Goal: Information Seeking & Learning: Learn about a topic

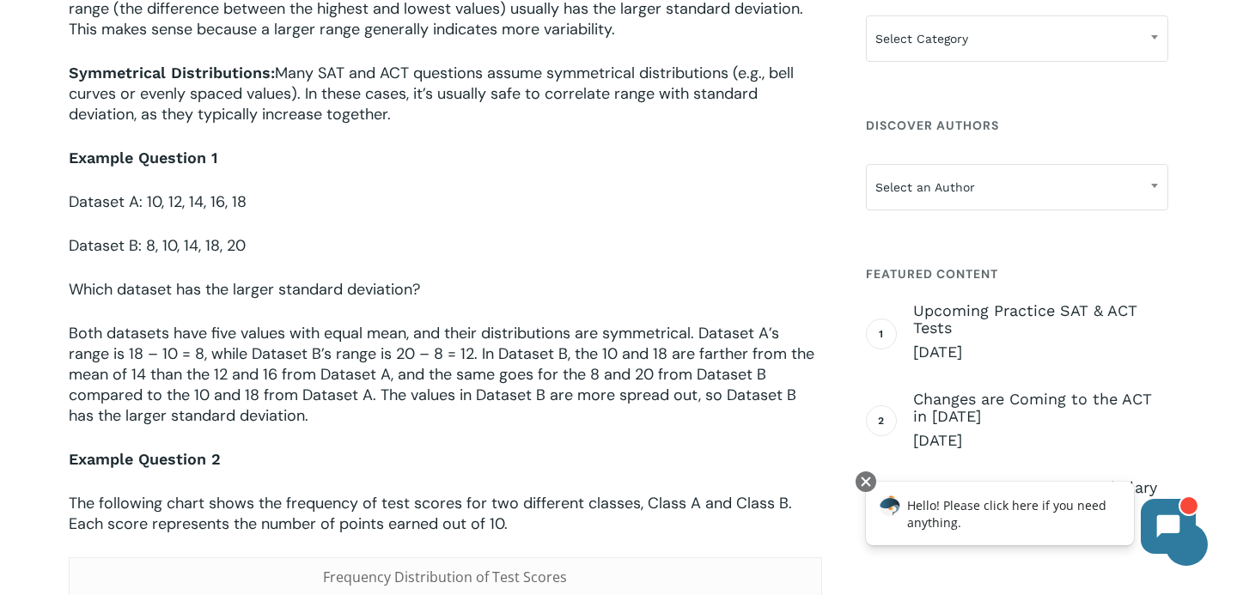
scroll to position [1135, 0]
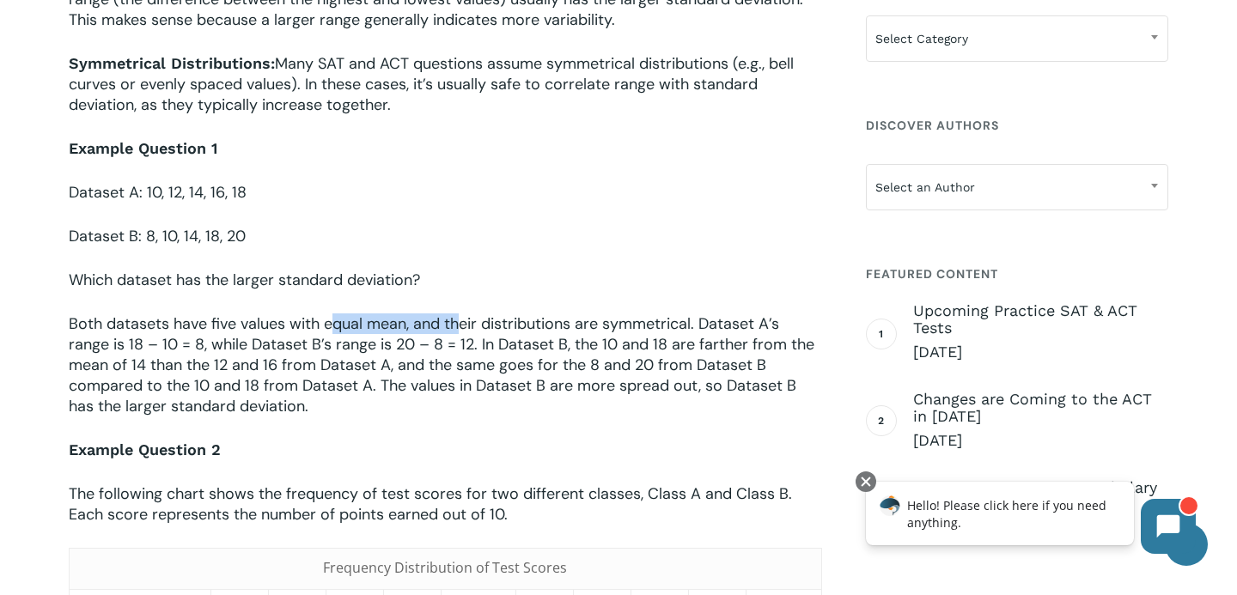
drag, startPoint x: 333, startPoint y: 329, endPoint x: 457, endPoint y: 333, distance: 123.8
click at [458, 334] on span "Both datasets have five values with equal mean, and their distributions are sym…" at bounding box center [442, 365] width 746 height 103
click at [517, 332] on span "Both datasets have five values with equal mean, and their distributions are sym…" at bounding box center [442, 365] width 746 height 103
drag, startPoint x: 460, startPoint y: 321, endPoint x: 632, endPoint y: 321, distance: 171.8
click at [632, 321] on span "Both datasets have five values with equal mean, and their distributions are sym…" at bounding box center [442, 365] width 746 height 103
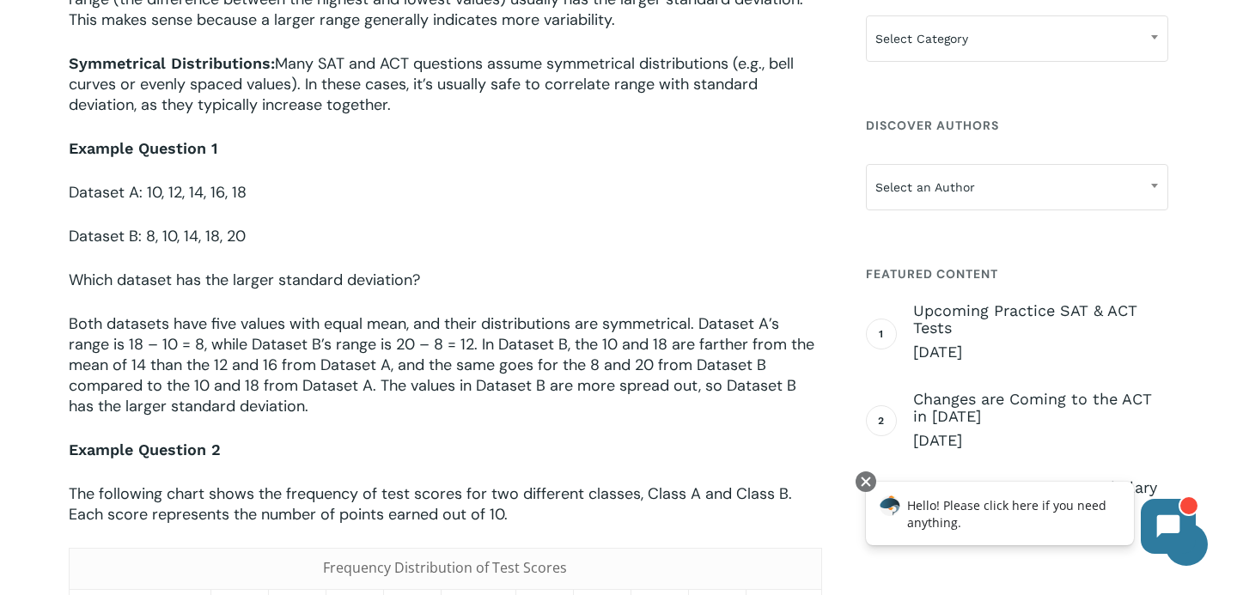
click at [711, 343] on span "Both datasets have five values with equal mean, and their distributions are sym…" at bounding box center [442, 365] width 746 height 103
drag, startPoint x: 439, startPoint y: 319, endPoint x: 636, endPoint y: 319, distance: 196.8
click at [636, 319] on span "Both datasets have five values with equal mean, and their distributions are sym…" at bounding box center [442, 365] width 746 height 103
click at [712, 353] on span "Both datasets have five values with equal mean, and their distributions are sym…" at bounding box center [442, 365] width 746 height 103
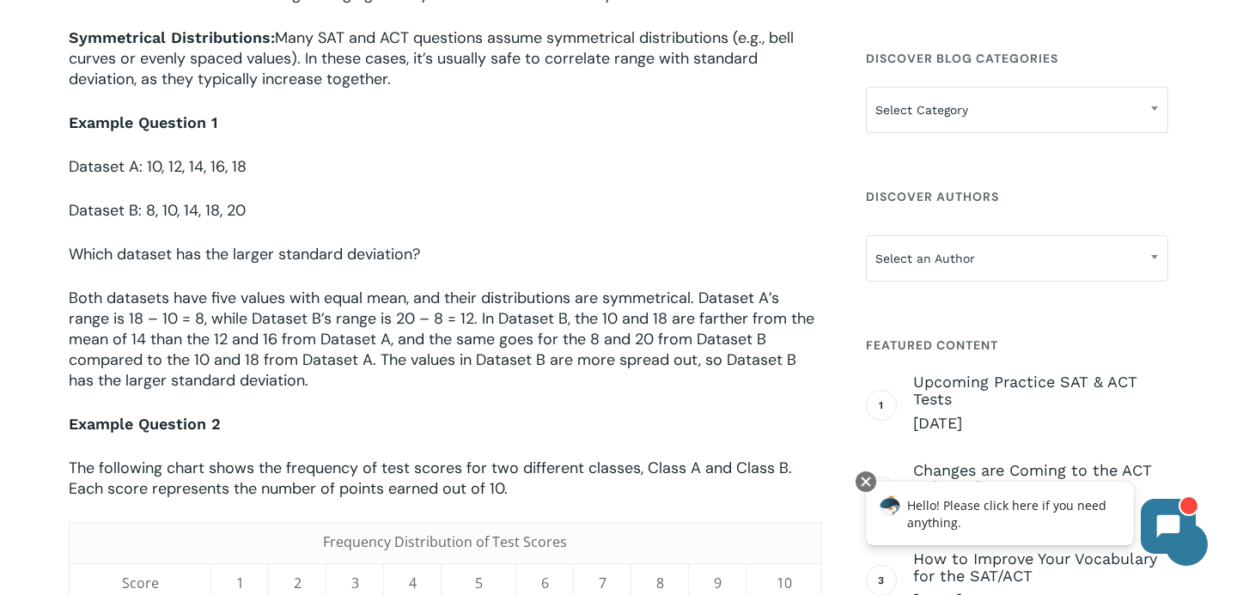
scroll to position [1129, 0]
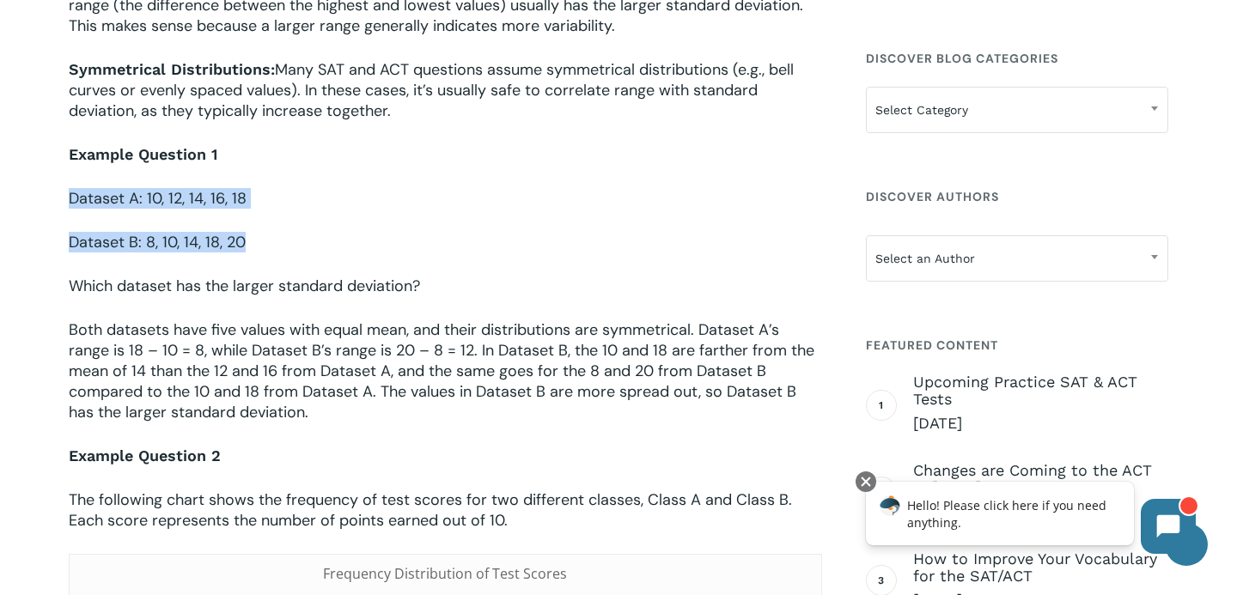
drag, startPoint x: 278, startPoint y: 253, endPoint x: 46, endPoint y: 186, distance: 242.3
copy div "Dataset A: 10, 12, 14, 16, 18 Dataset B: 8, 10, 14, 18, 20"
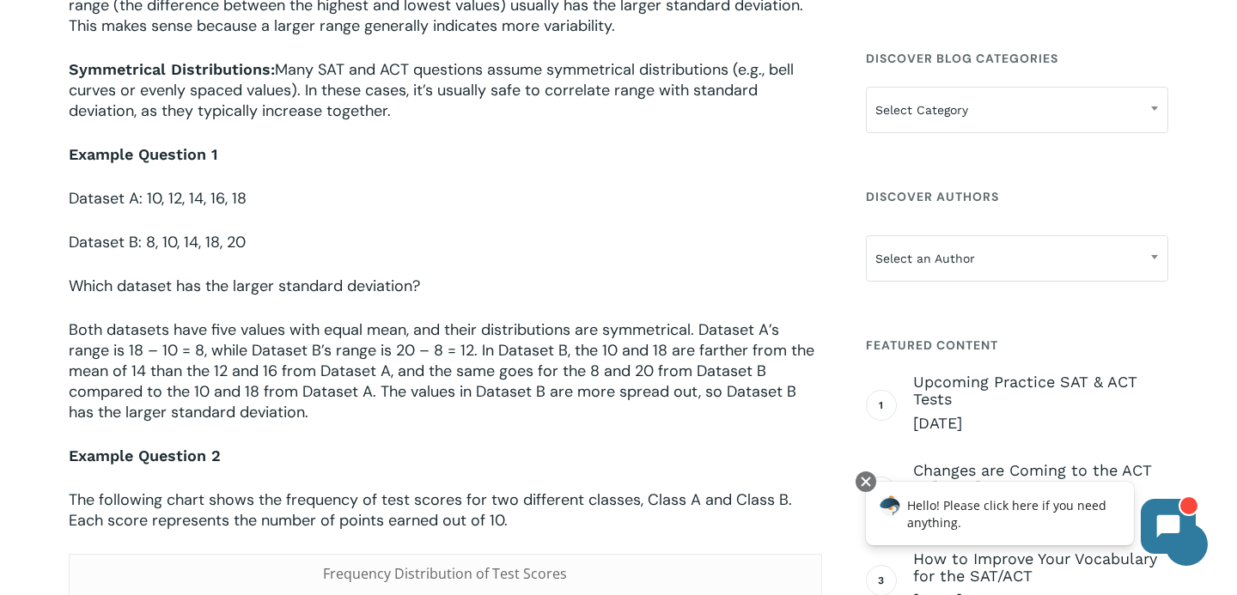
click at [539, 234] on p "Dataset B: 8, 10, 14, 18, 20" at bounding box center [445, 254] width 753 height 44
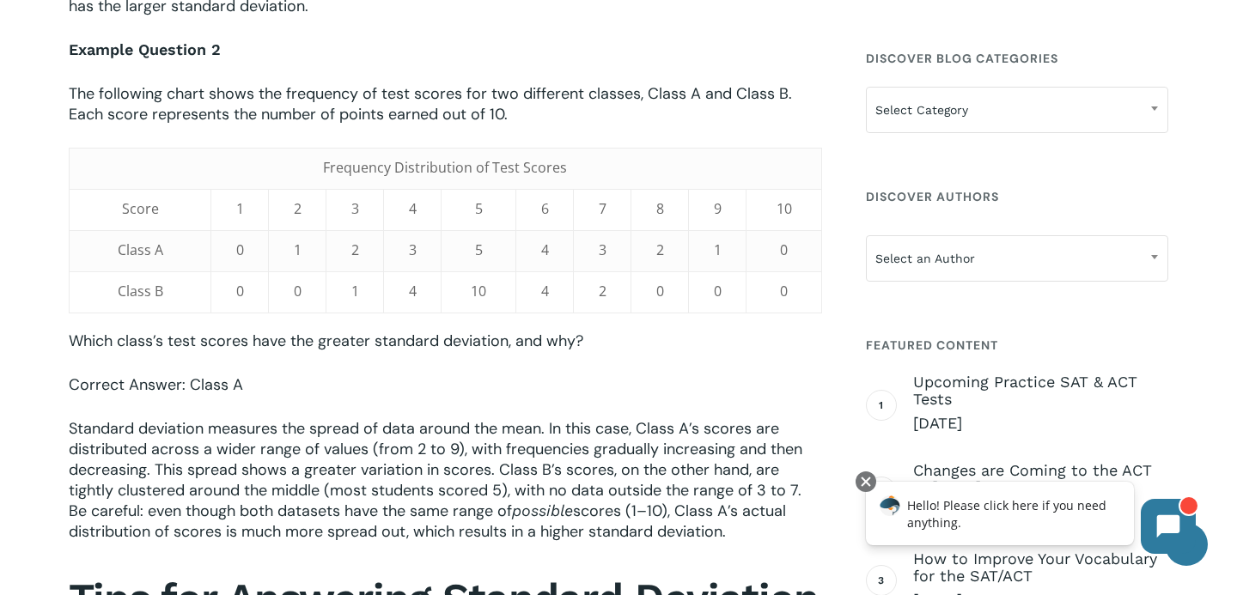
scroll to position [1514, 0]
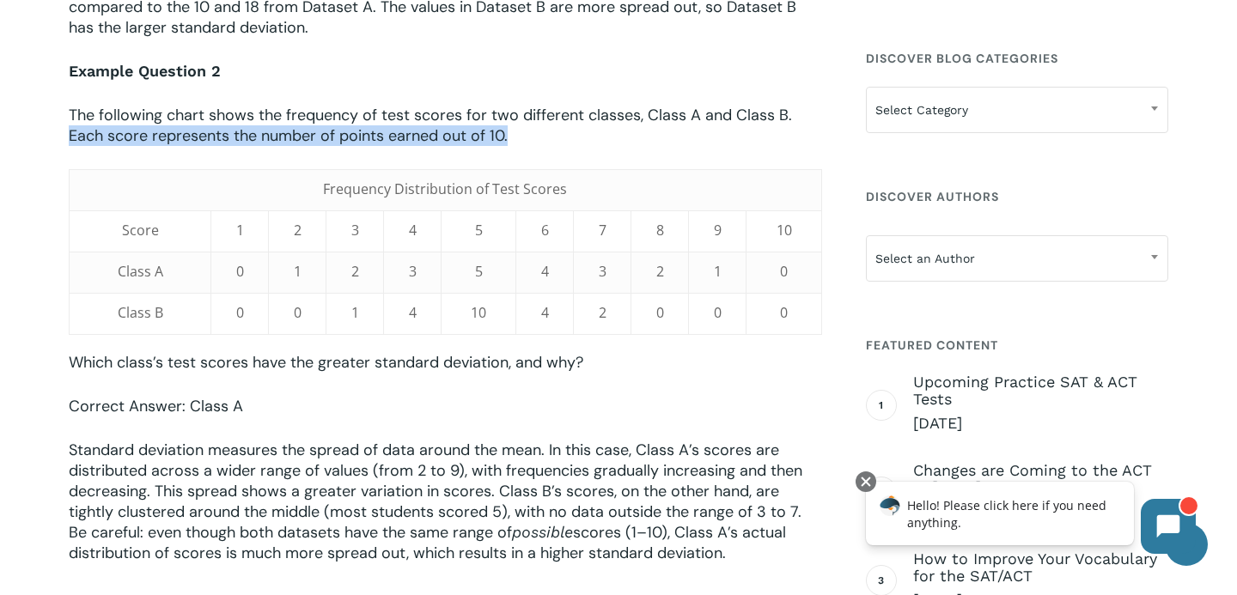
drag, startPoint x: 46, startPoint y: 145, endPoint x: 844, endPoint y: 328, distance: 818.1
click at [833, 328] on div "When preparing for the SAT or ACT, students will eventually encounter questions…" at bounding box center [619, 379] width 1100 height 2644
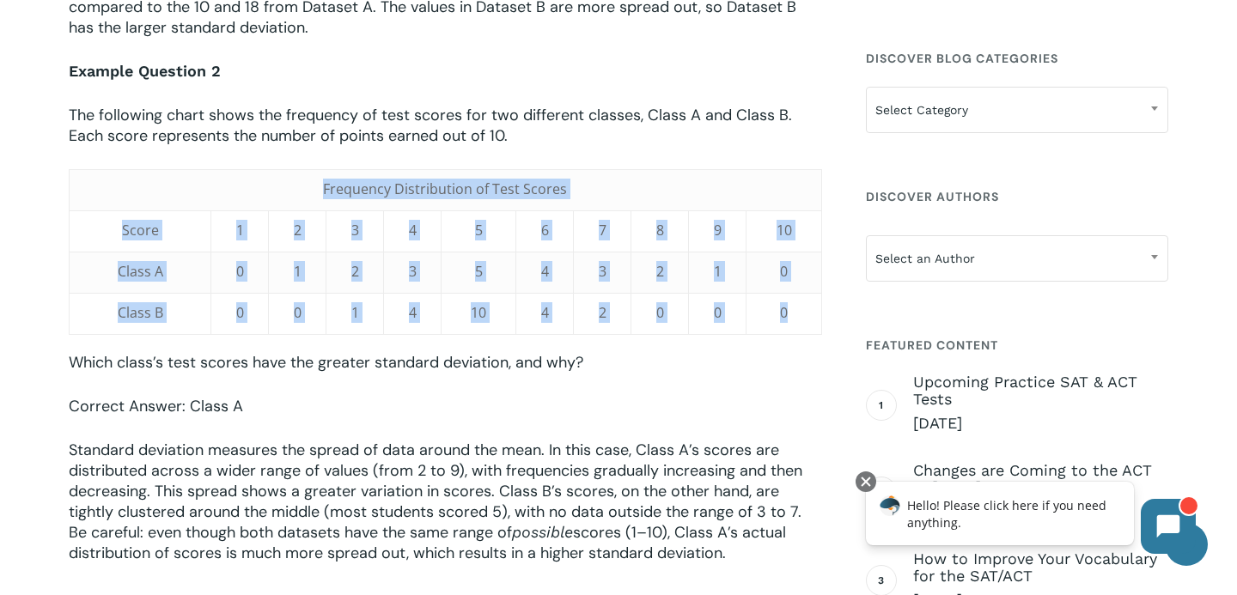
drag, startPoint x: 156, startPoint y: 178, endPoint x: 801, endPoint y: 311, distance: 658.0
click at [801, 311] on tbody "Frequency Distribution of Test Scores Score 1 2 3 4 5 6 7 8 9 10 Class A 0 1 2 …" at bounding box center [446, 252] width 752 height 165
copy tbody "Frequency Distribution of Test Scores Score 1 2 3 4 5 6 7 8 9 10 Class A 0 1 2 …"
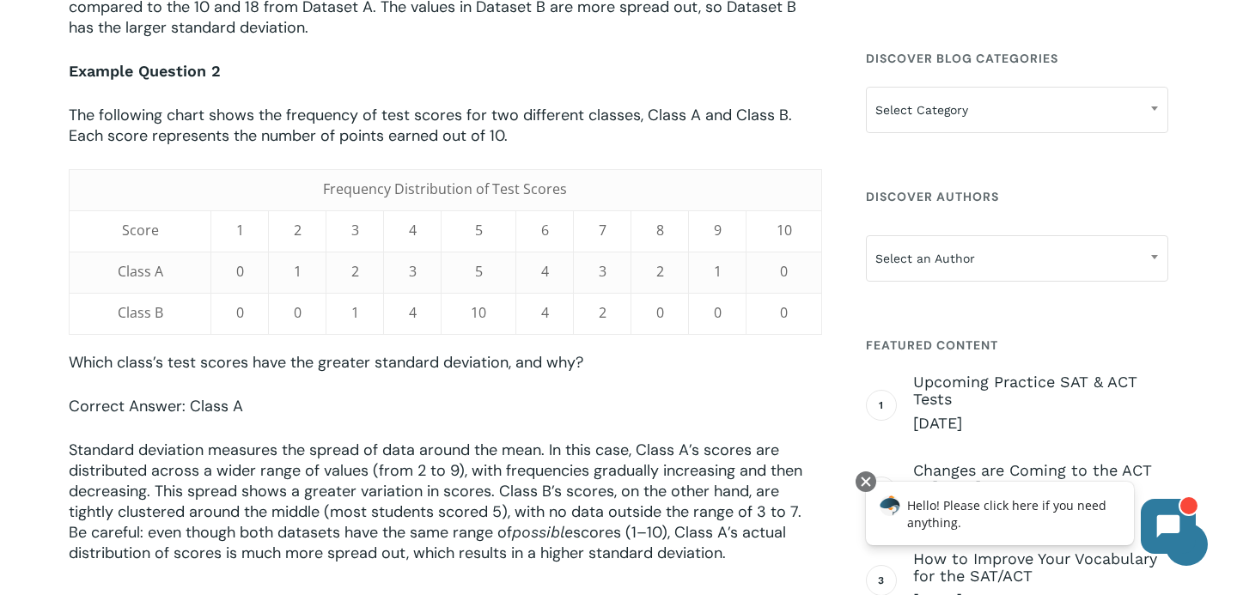
click at [552, 455] on span "Standard deviation measures the spread of data around the mean. In this case, C…" at bounding box center [436, 491] width 734 height 103
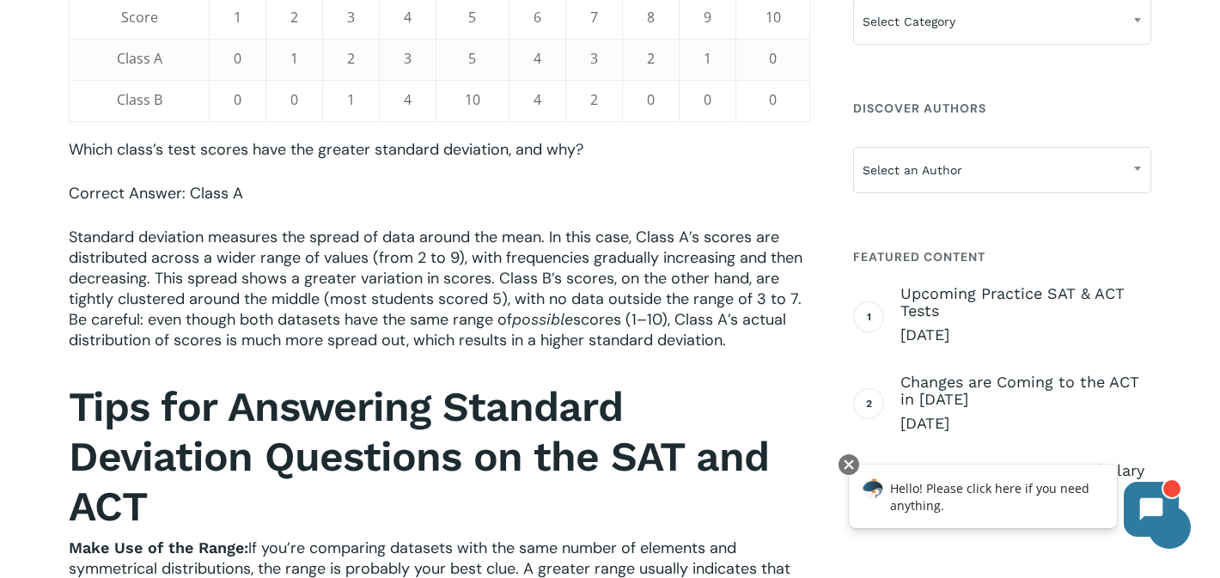
scroll to position [1726, 0]
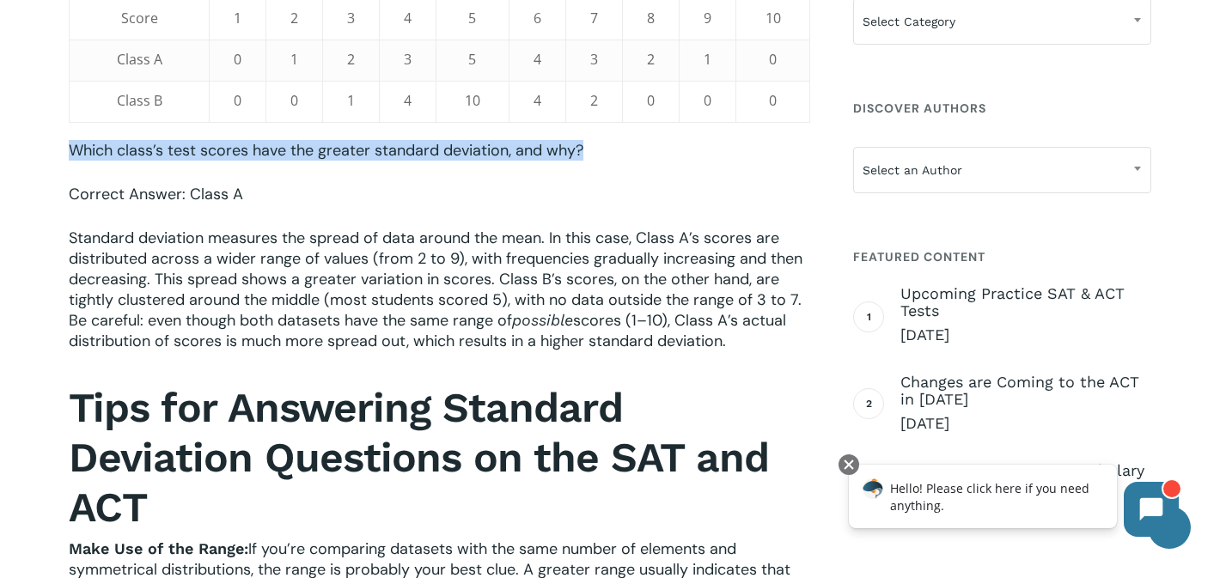
drag, startPoint x: 614, startPoint y: 158, endPoint x: 41, endPoint y: 139, distance: 573.4
copy span "Which class’s test scores have the greater standard deviation, and why?"
